Goal: Information Seeking & Learning: Find contact information

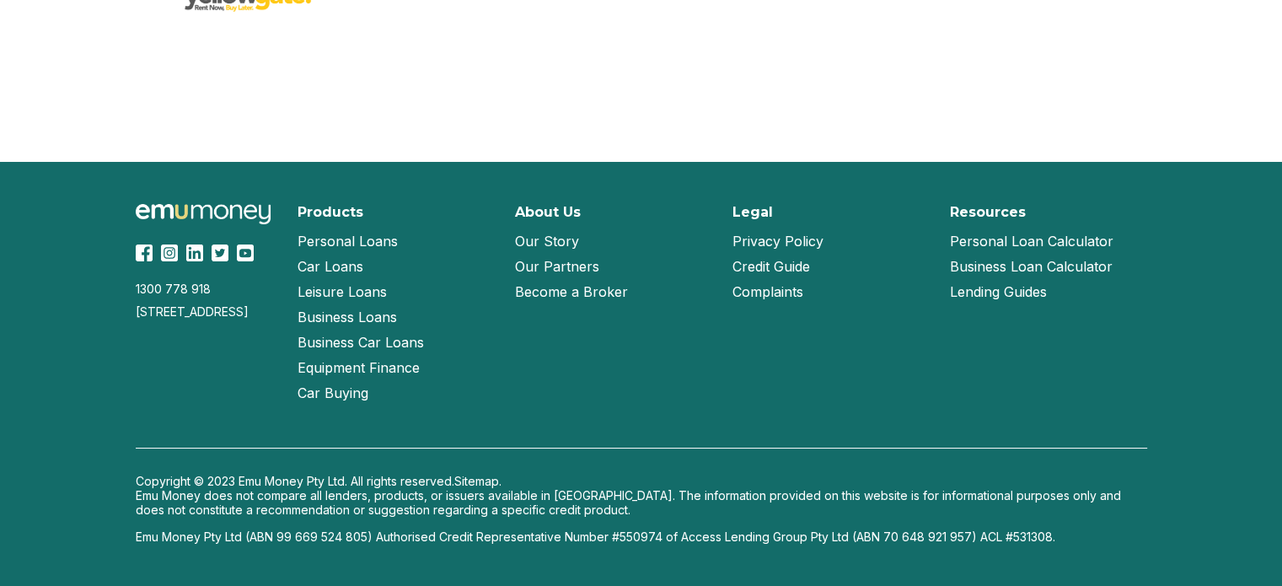
scroll to position [2862, 0]
click at [560, 254] on link "Our Story" at bounding box center [547, 240] width 64 height 25
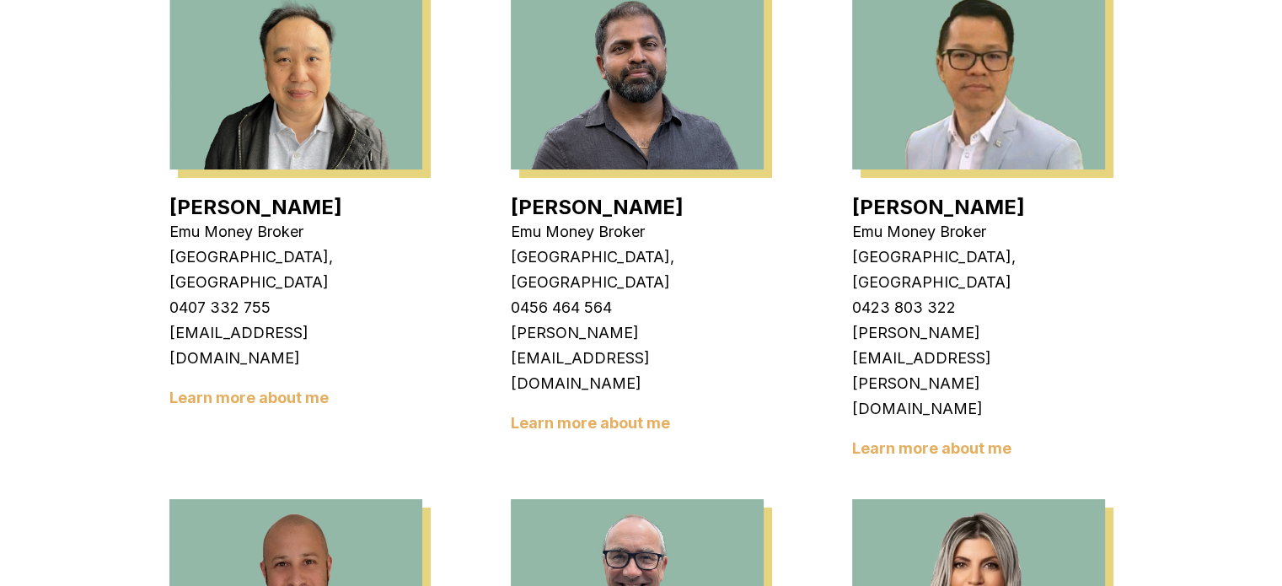
scroll to position [579, 0]
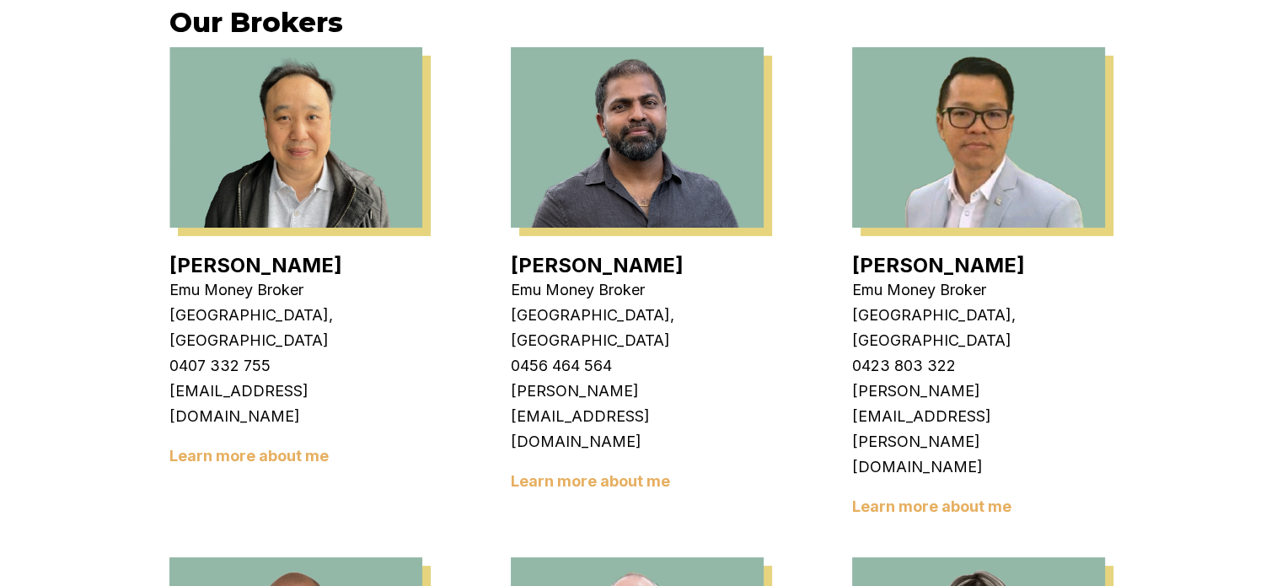
drag, startPoint x: 526, startPoint y: 251, endPoint x: 524, endPoint y: 260, distance: 8.6
click at [526, 251] on div "Krish Babu Emu Money Broker Cranbourne, VIC 0456 464 564 krish.babu@emumoney.co…" at bounding box center [637, 366] width 253 height 245
click at [536, 262] on link "Krish Babu" at bounding box center [597, 265] width 173 height 24
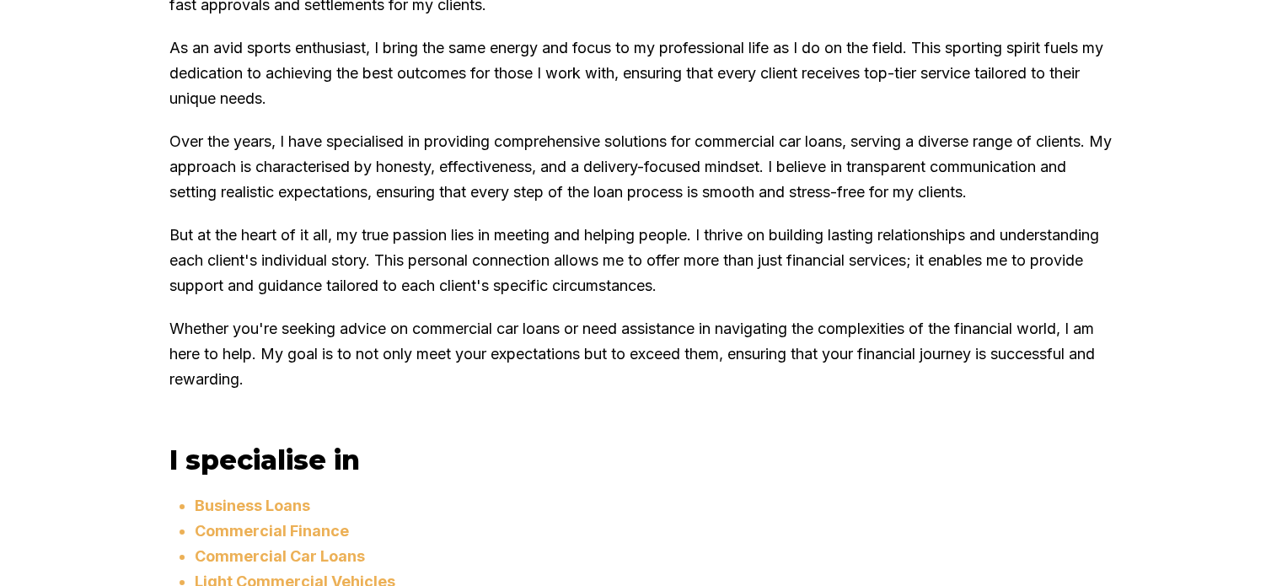
scroll to position [1176, 0]
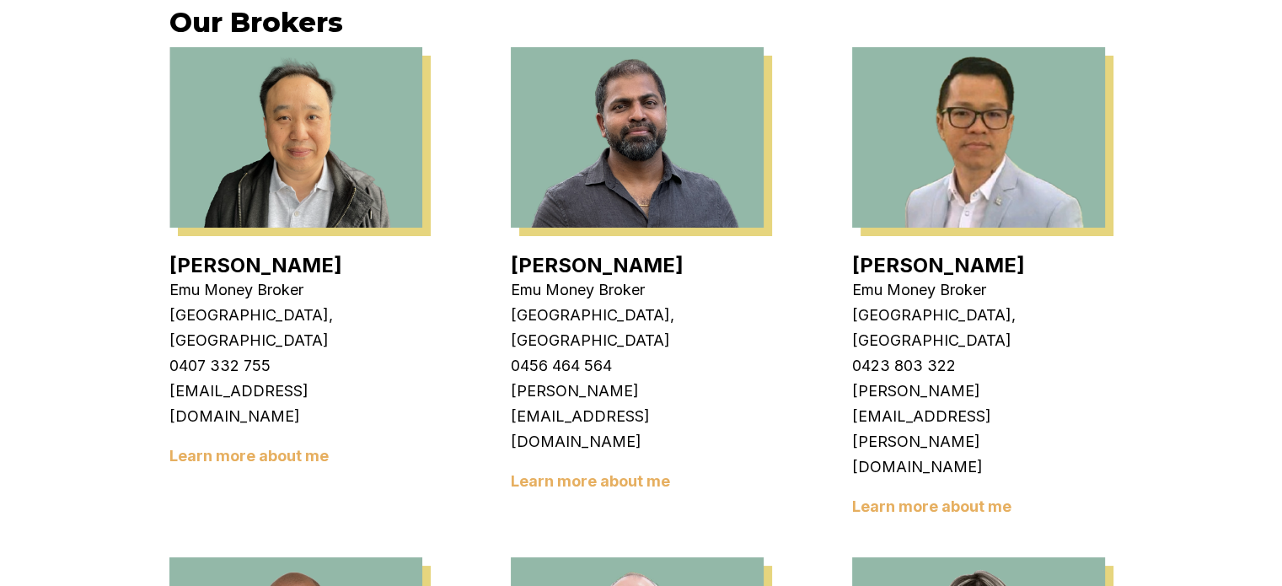
click at [238, 272] on link "[PERSON_NAME]" at bounding box center [255, 265] width 173 height 24
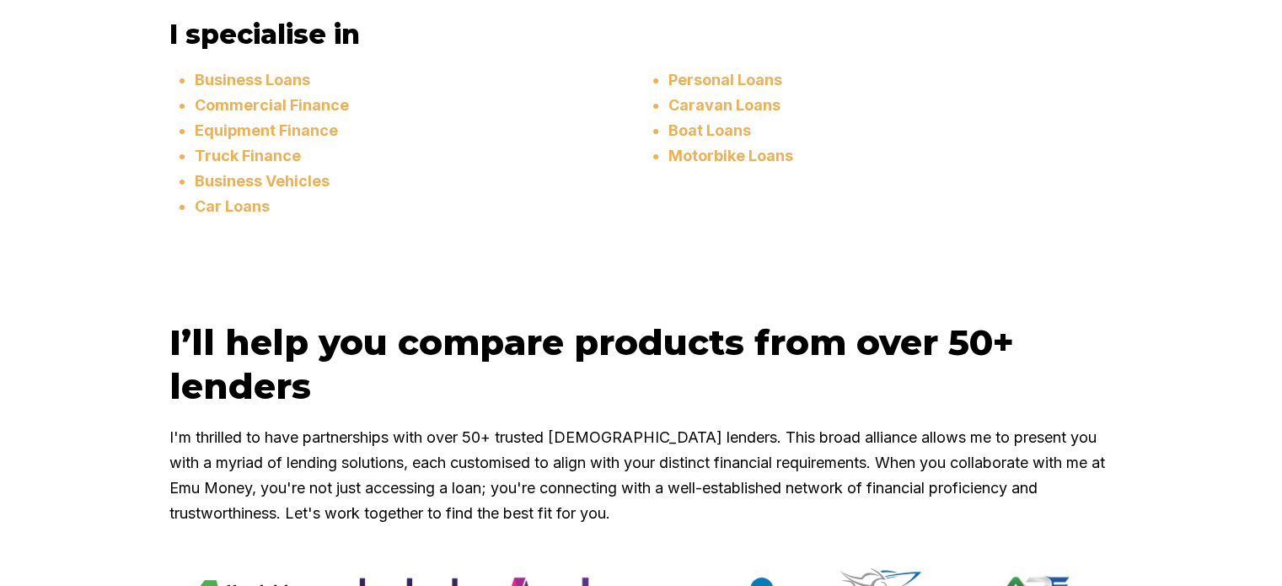
scroll to position [1589, 0]
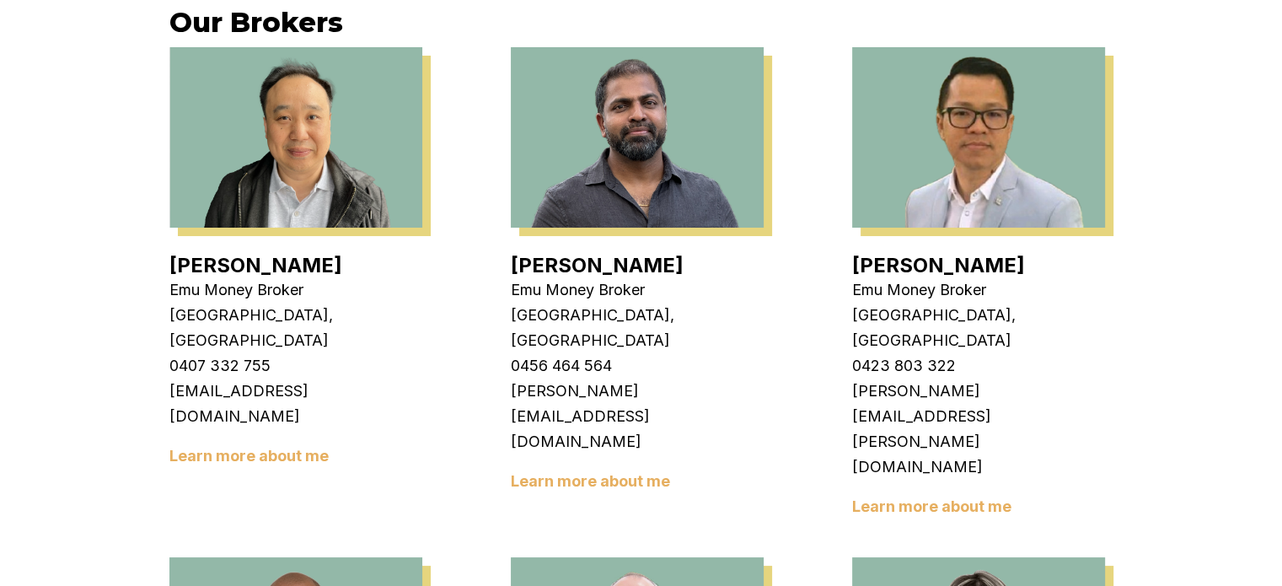
click at [926, 269] on link "Steven Nguyen" at bounding box center [938, 265] width 173 height 24
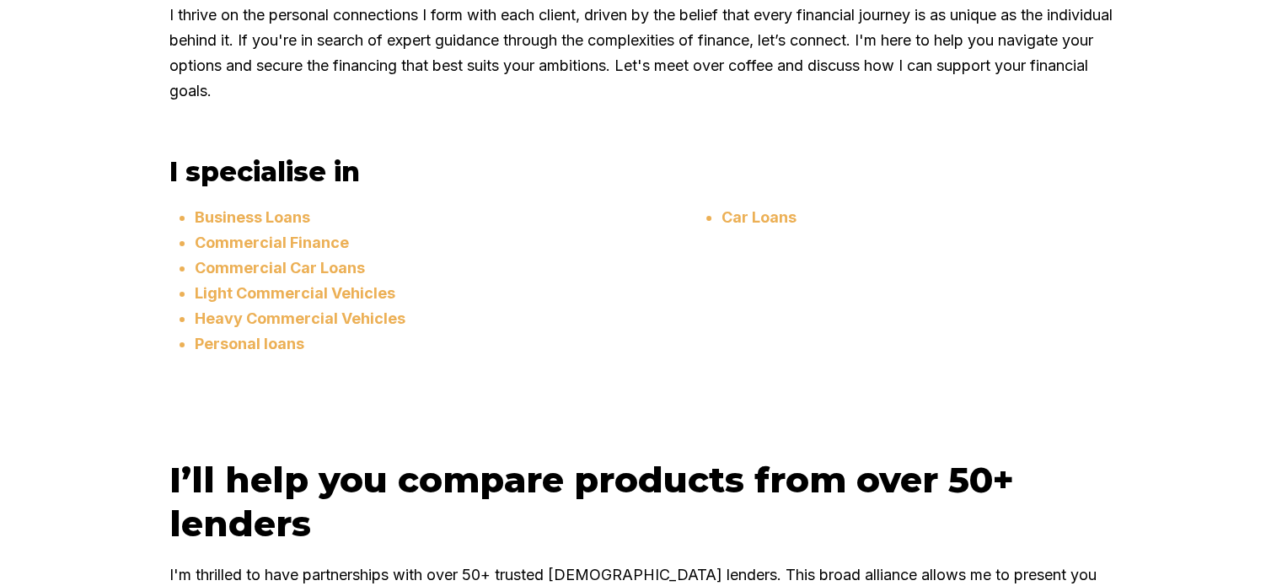
scroll to position [1331, 0]
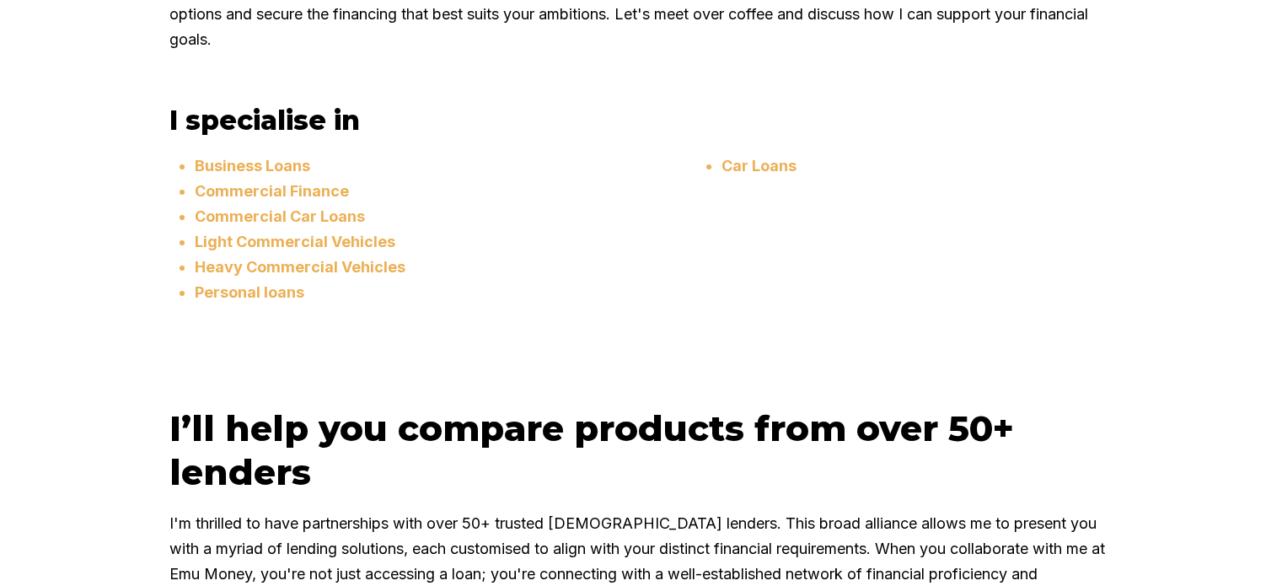
drag, startPoint x: 0, startPoint y: 0, endPoint x: 709, endPoint y: 236, distance: 747.7
click at [709, 229] on li "Commercial Car Loans" at bounding box center [458, 216] width 527 height 25
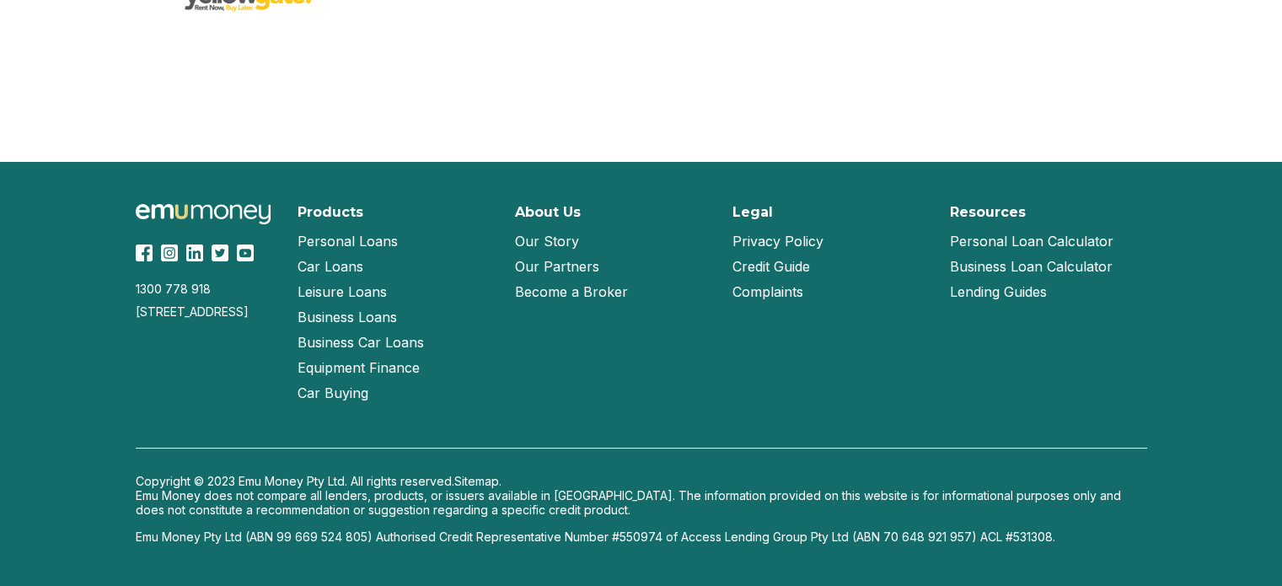
scroll to position [2747, 0]
click at [535, 254] on link "Our Story" at bounding box center [547, 240] width 64 height 25
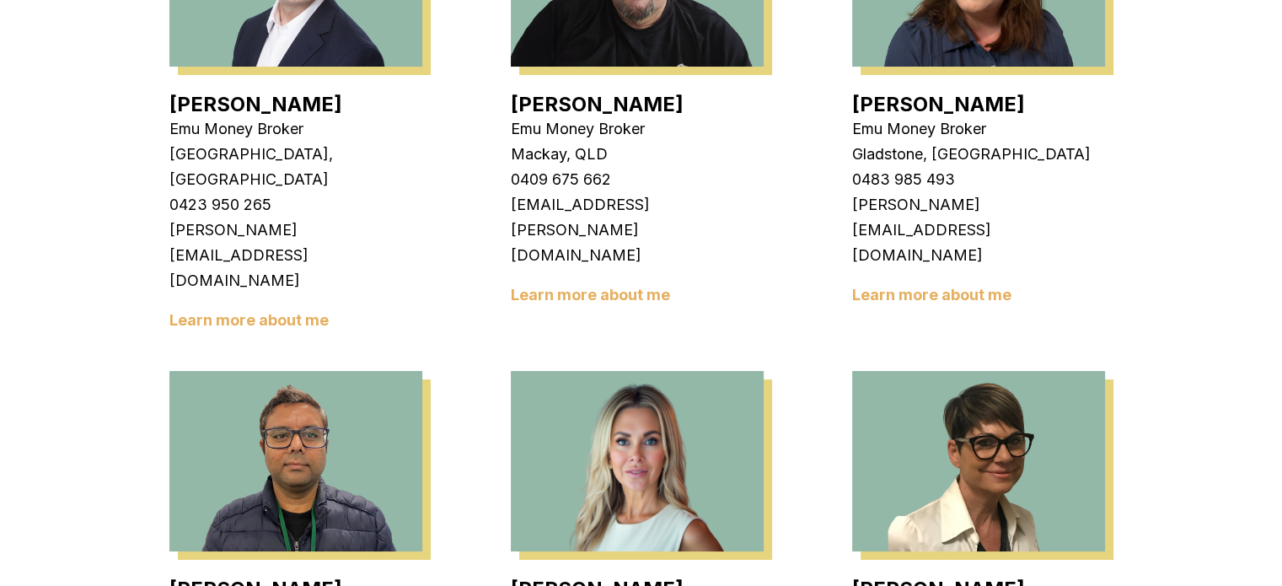
scroll to position [1779, 0]
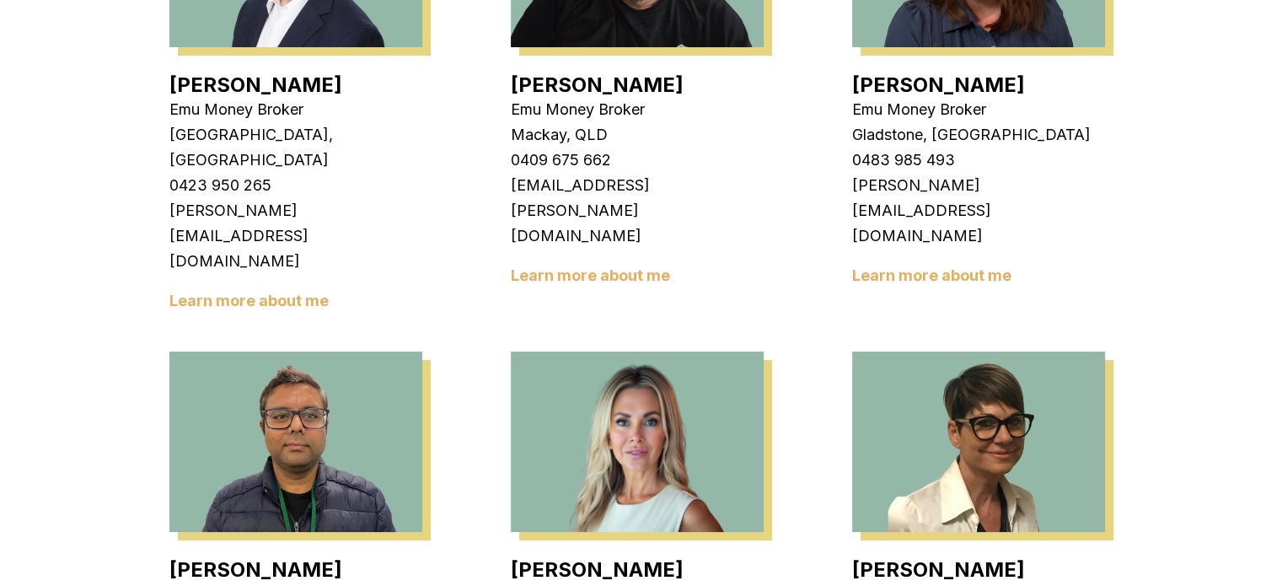
click at [647, 557] on link "Rachael Connors" at bounding box center [597, 569] width 173 height 24
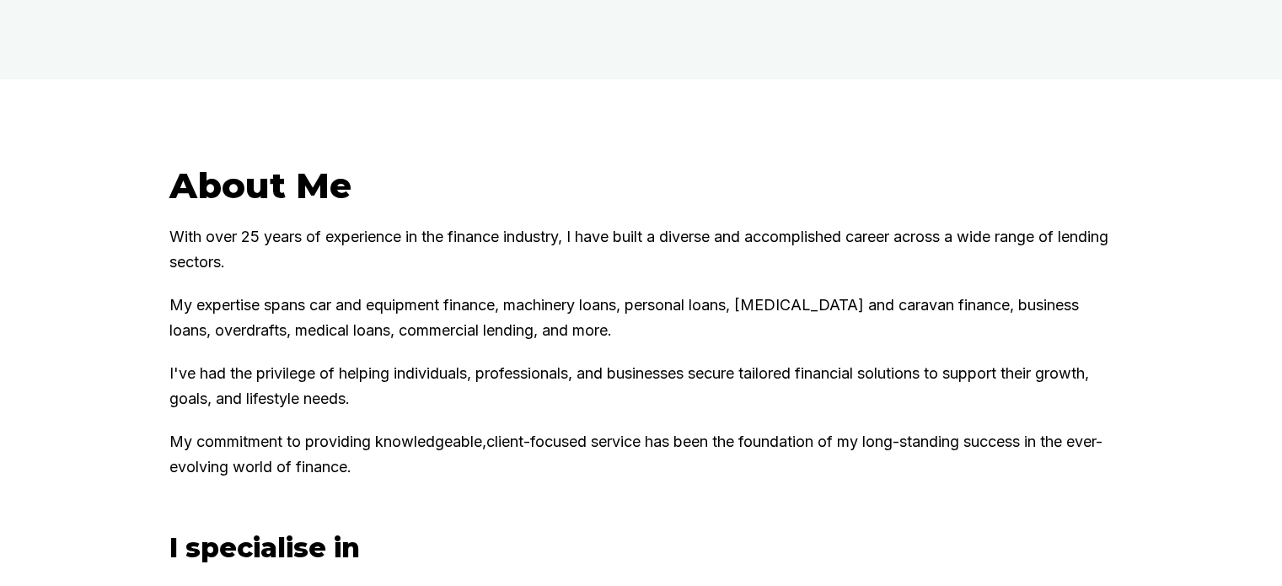
scroll to position [1038, 0]
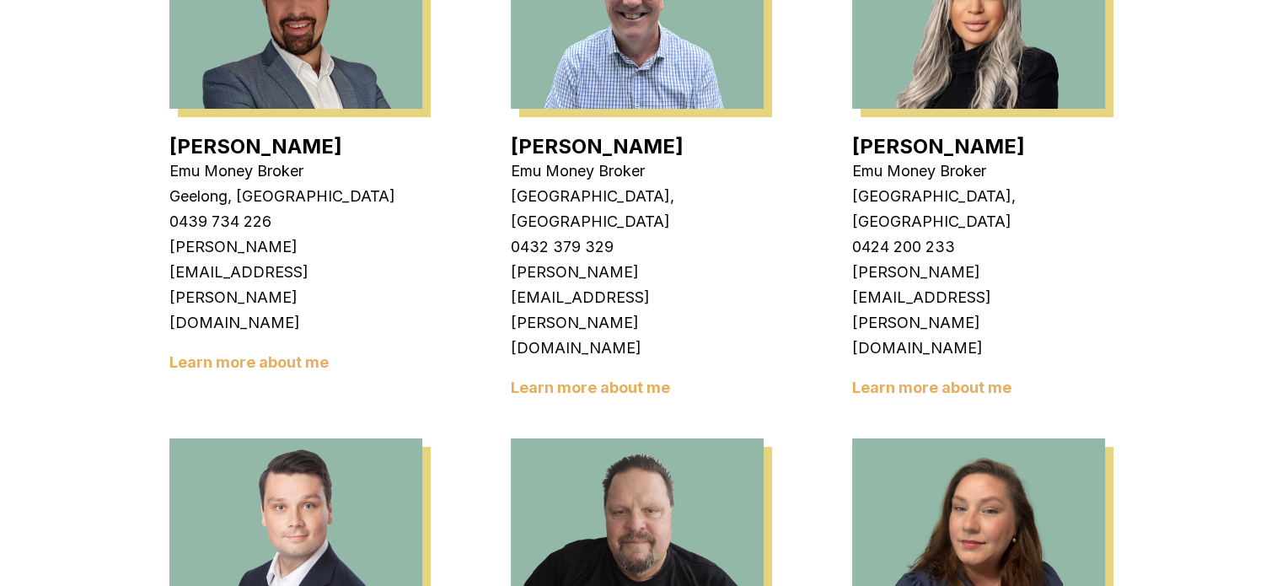
scroll to position [1208, 0]
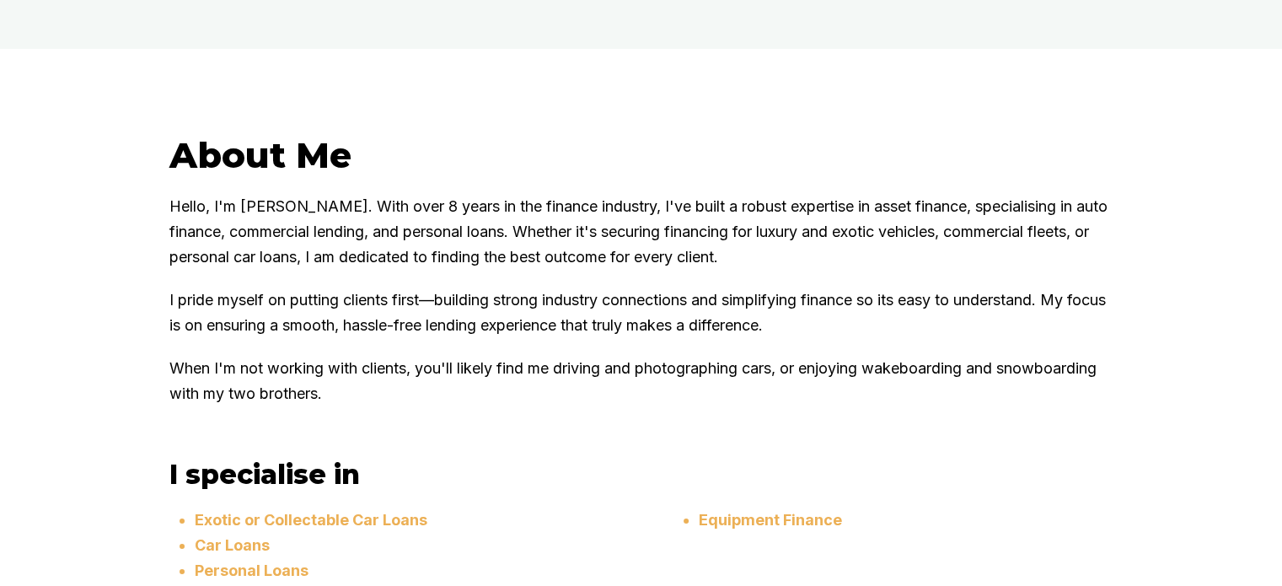
scroll to position [818, 0]
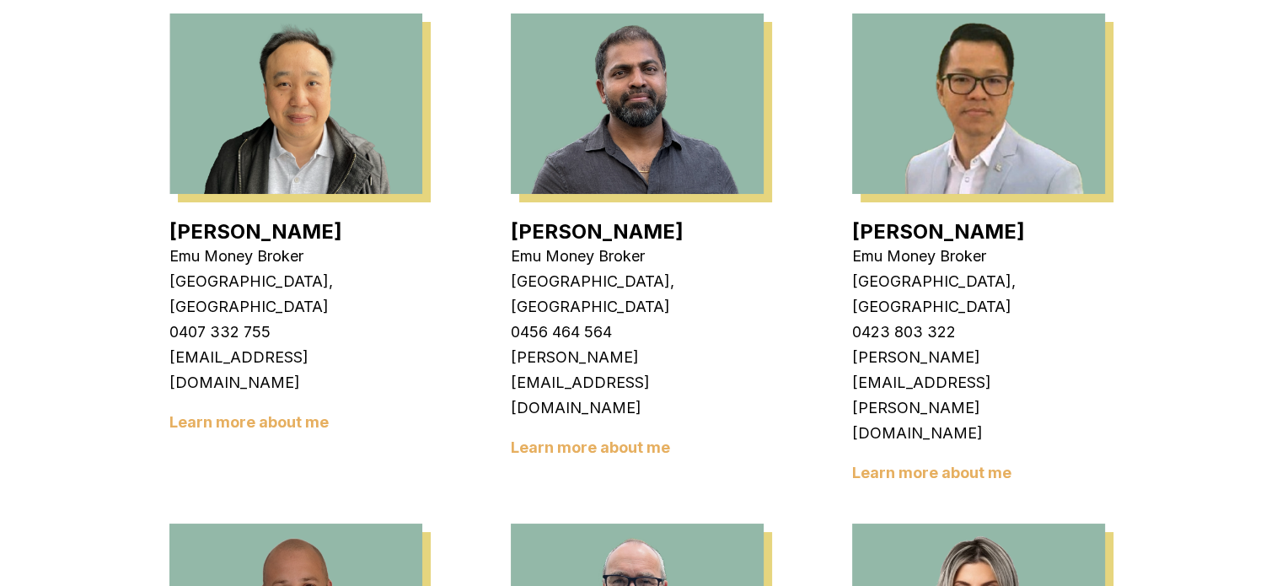
scroll to position [471, 0]
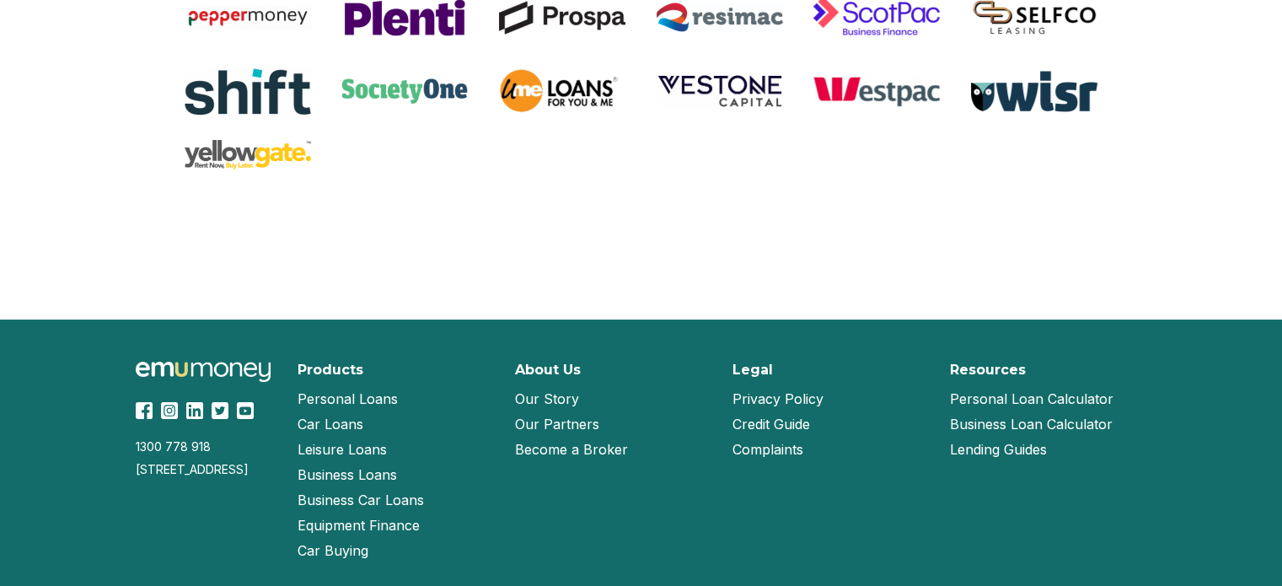
scroll to position [2833, 0]
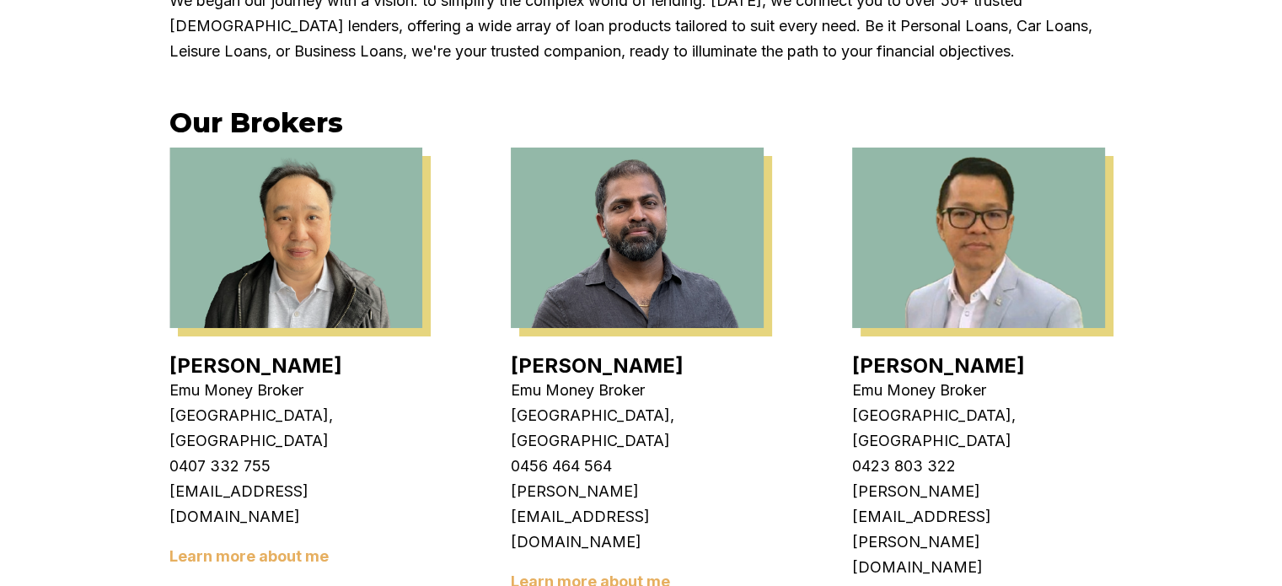
scroll to position [485, 0]
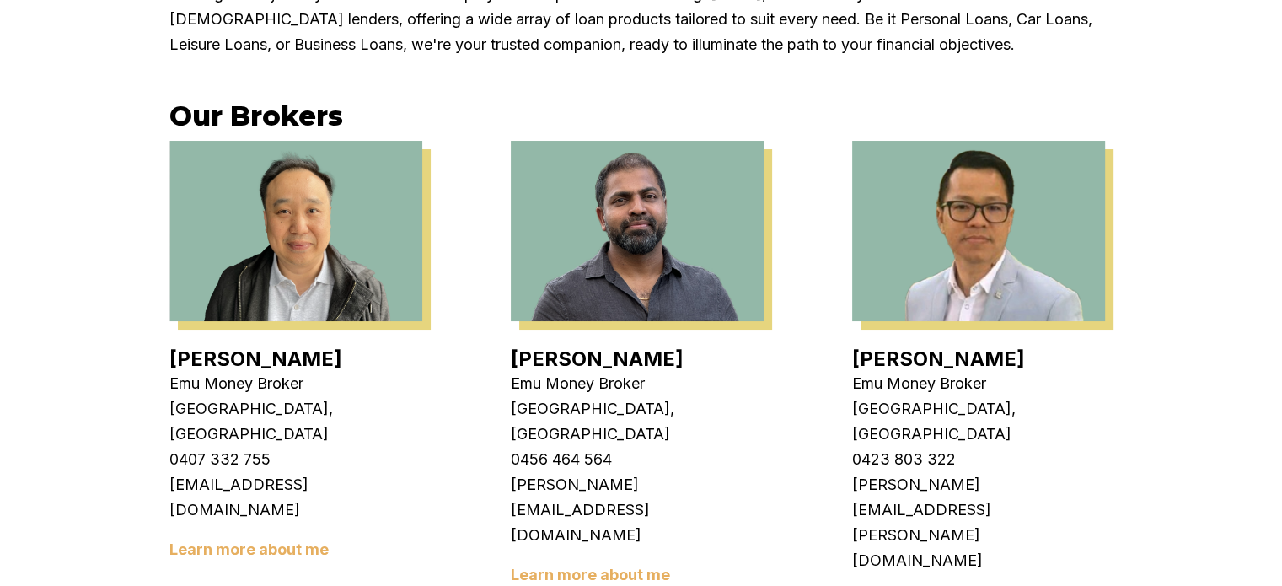
click at [286, 351] on h4 "[PERSON_NAME]" at bounding box center [295, 358] width 253 height 24
copy link "[PERSON_NAME]"
